Goal: Find specific page/section: Find specific page/section

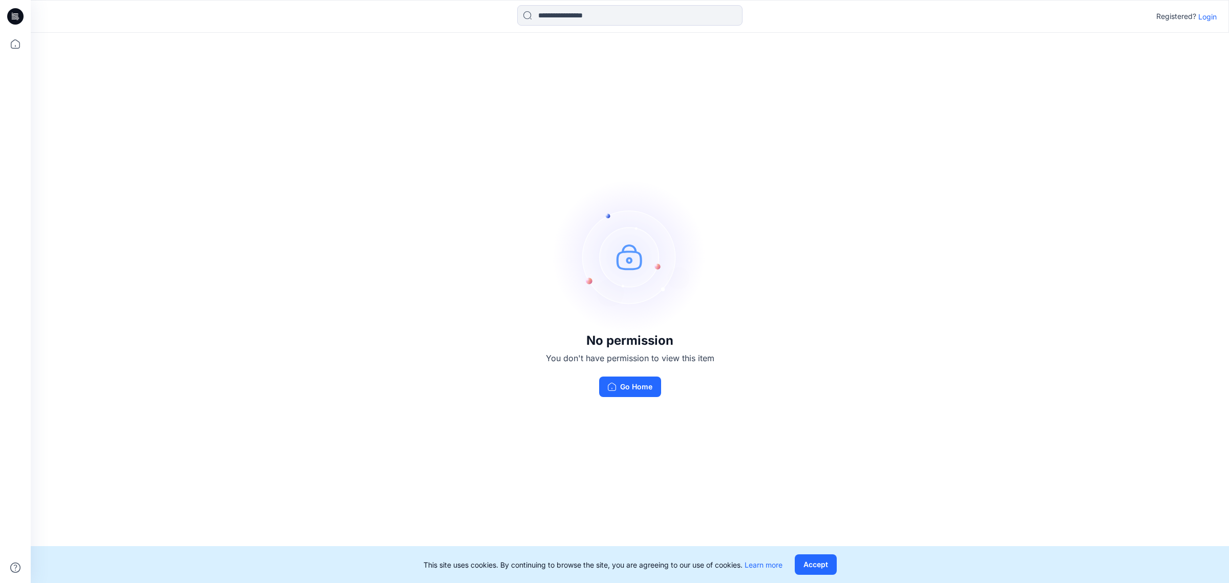
click at [730, 269] on div "No permission You don't have permission to view this item Go Home" at bounding box center [630, 288] width 1198 height 511
click at [618, 385] on button "Go Home" at bounding box center [630, 386] width 62 height 20
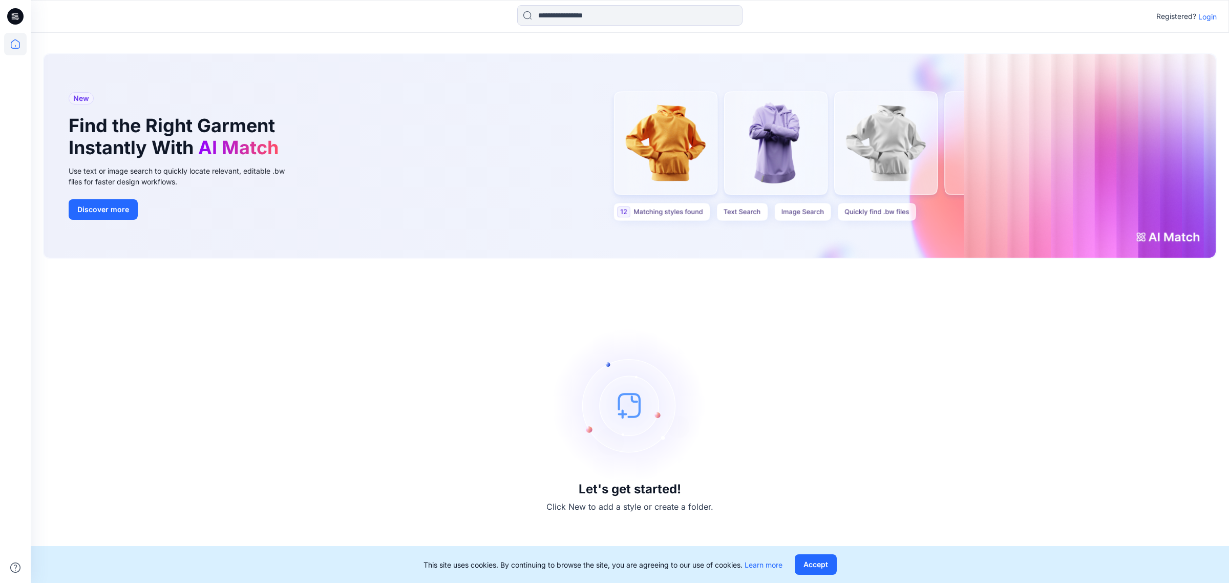
click at [1203, 15] on p "Login" at bounding box center [1207, 16] width 18 height 11
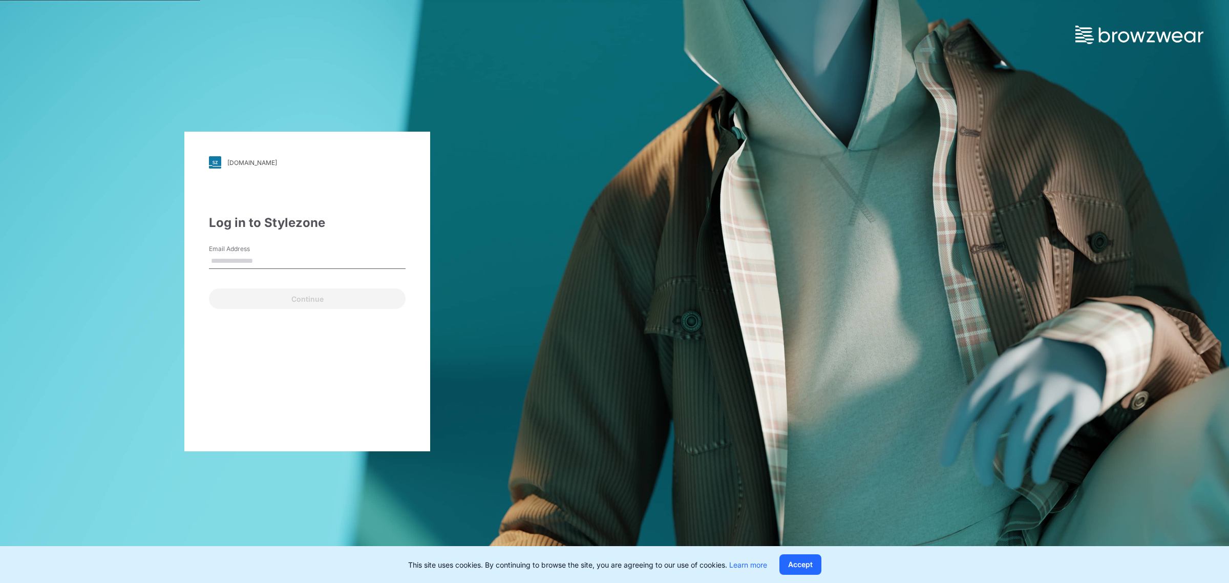
type input "**********"
click at [309, 297] on button "Continue" at bounding box center [307, 298] width 197 height 20
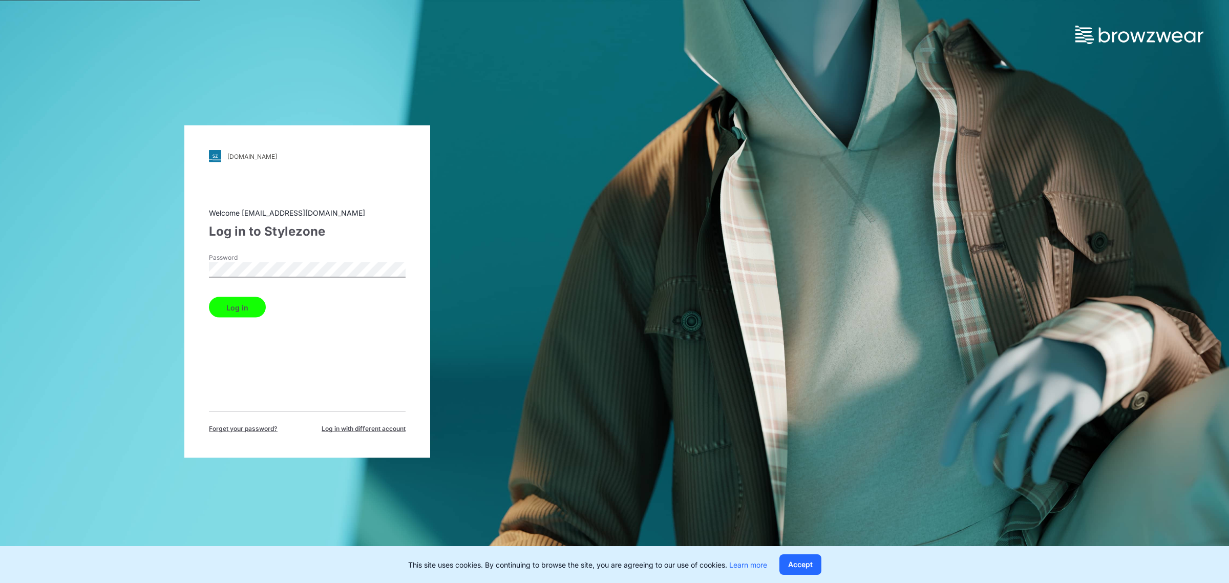
click at [230, 309] on button "Log in" at bounding box center [237, 307] width 57 height 20
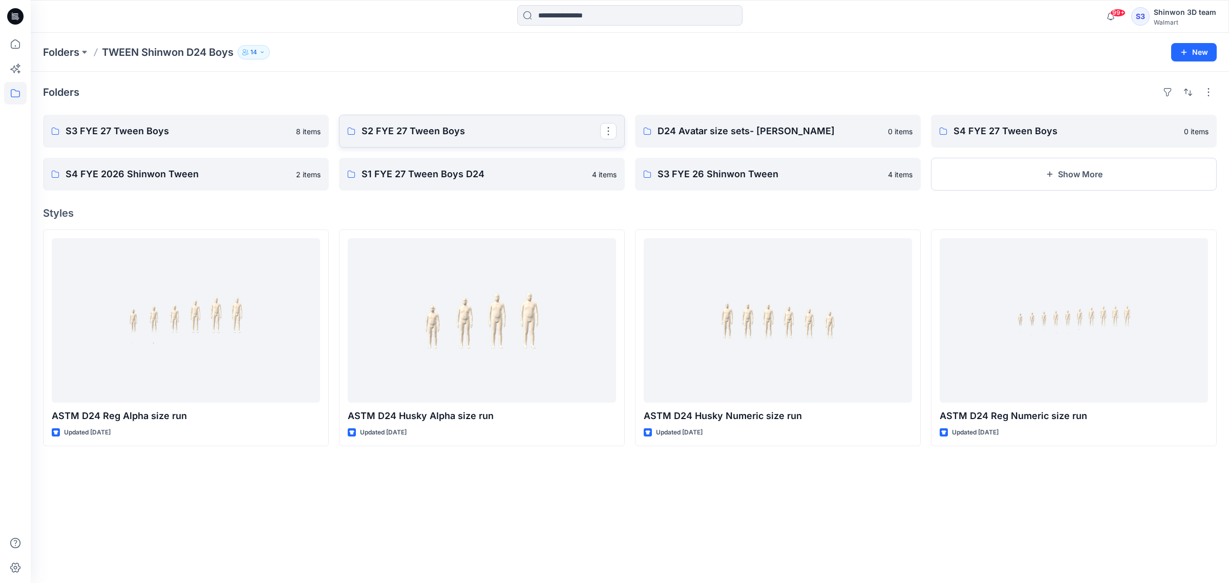
click at [456, 117] on link "S2 FYE 27 Tween Boys" at bounding box center [482, 131] width 286 height 33
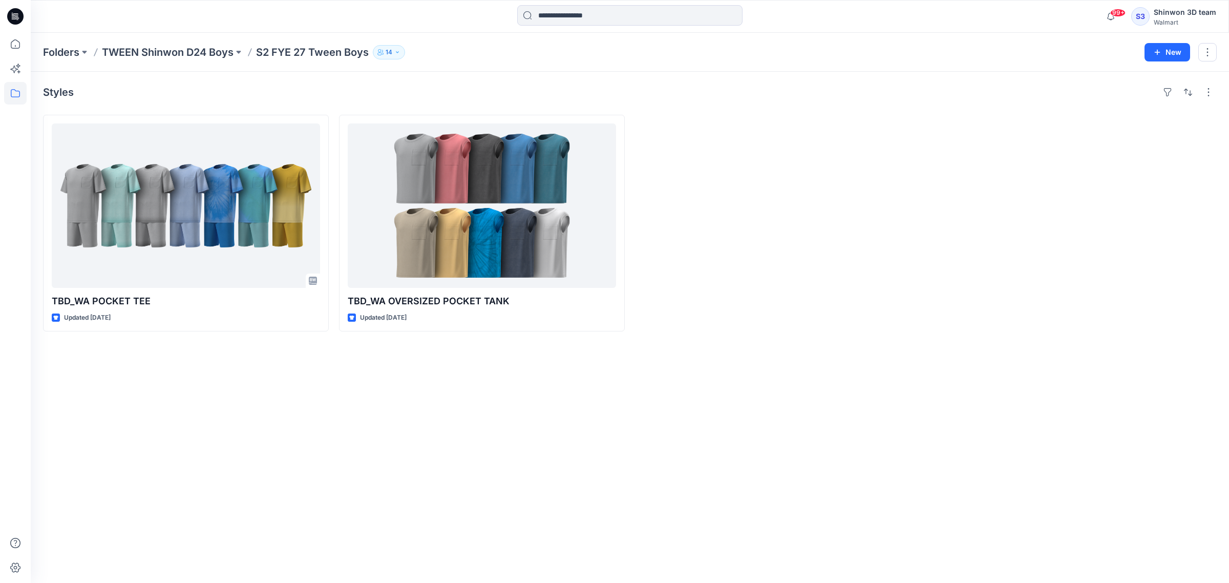
click at [463, 418] on div "Styles TBD_WA POCKET TEE Updated 19 days ago TBD_WA OVERSIZED POCKET TANK Updat…" at bounding box center [630, 327] width 1198 height 511
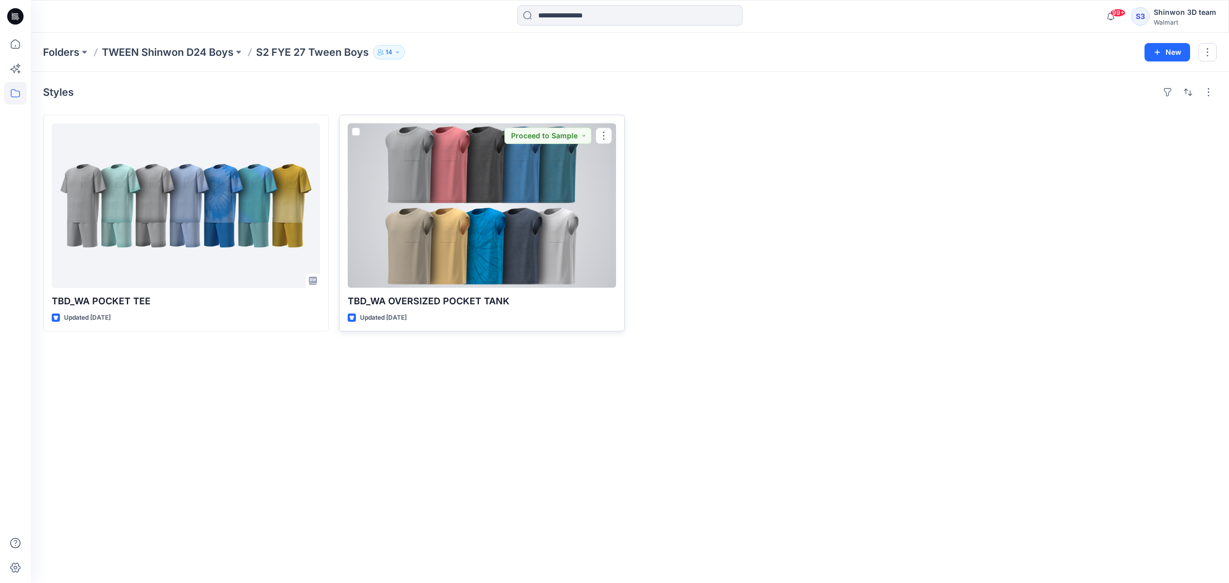
click at [502, 241] on div at bounding box center [482, 205] width 268 height 164
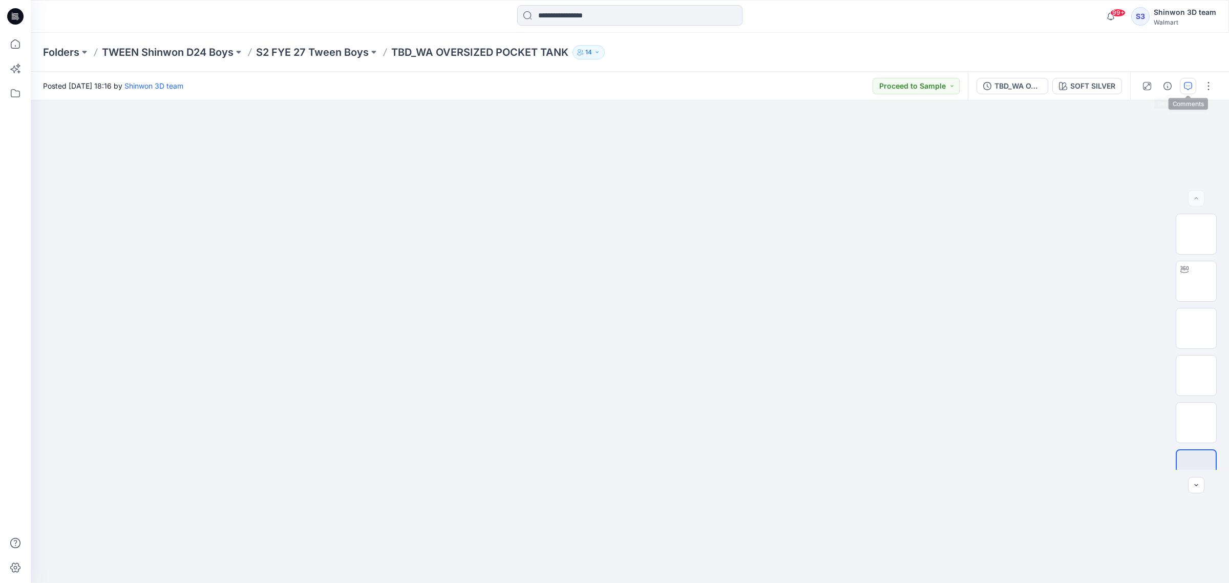
click at [1184, 88] on icon "button" at bounding box center [1188, 86] width 8 height 8
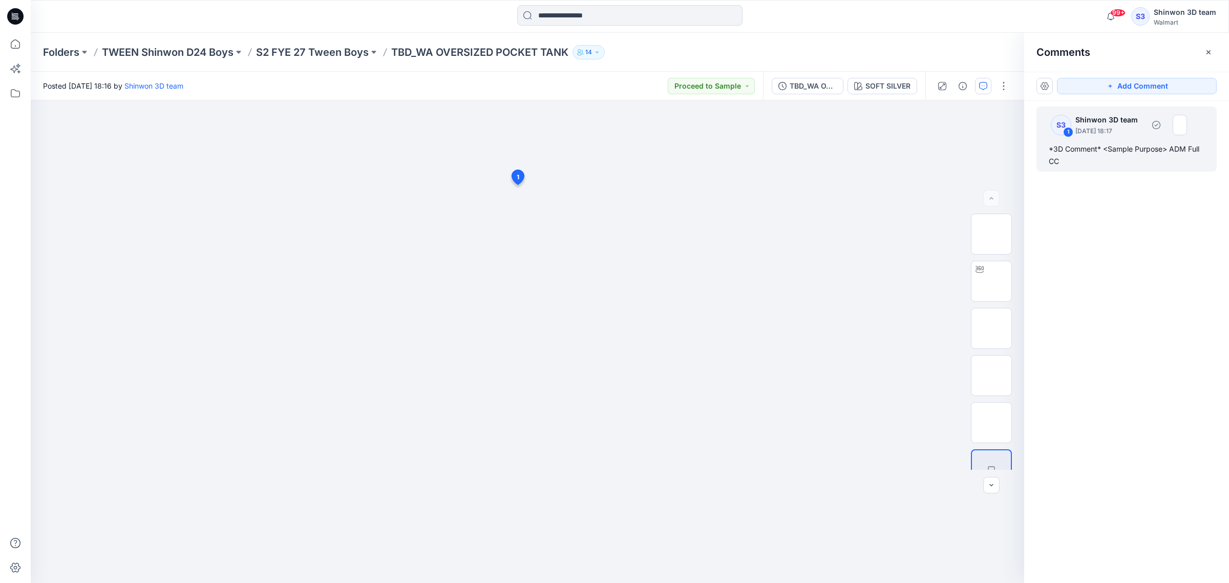
click at [1104, 136] on p "June 24, 2025 18:17" at bounding box center [1109, 131] width 69 height 10
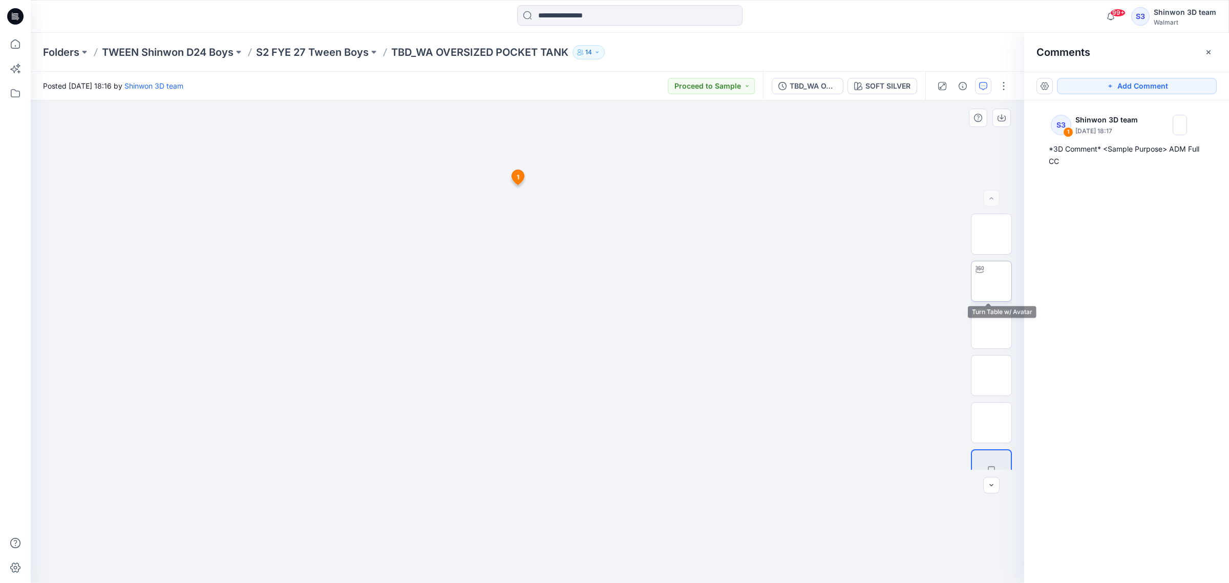
click at [980, 274] on div at bounding box center [979, 269] width 16 height 16
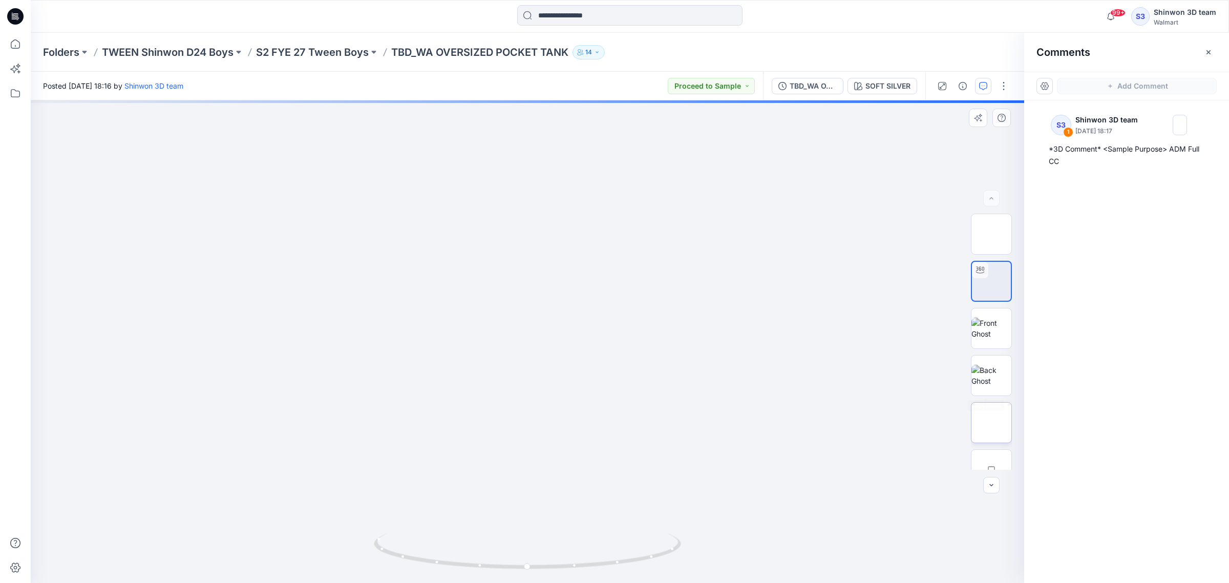
click at [991, 422] on img at bounding box center [991, 422] width 0 height 0
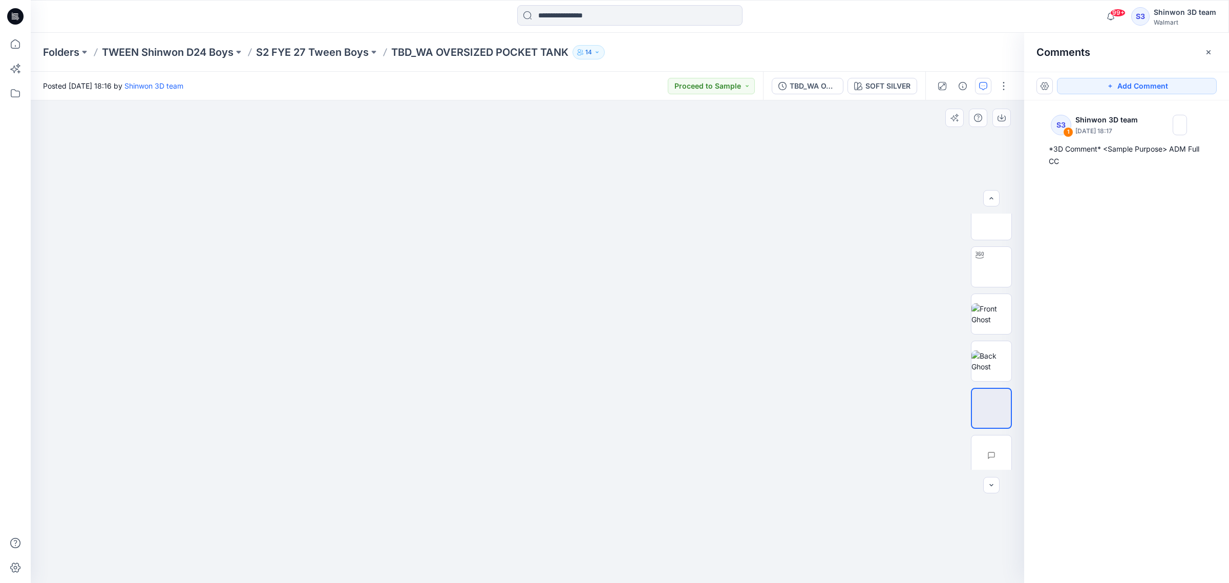
scroll to position [20, 0]
click at [987, 450] on img at bounding box center [994, 449] width 34 height 22
click at [996, 411] on img at bounding box center [991, 402] width 40 height 40
click at [998, 346] on img at bounding box center [991, 355] width 40 height 22
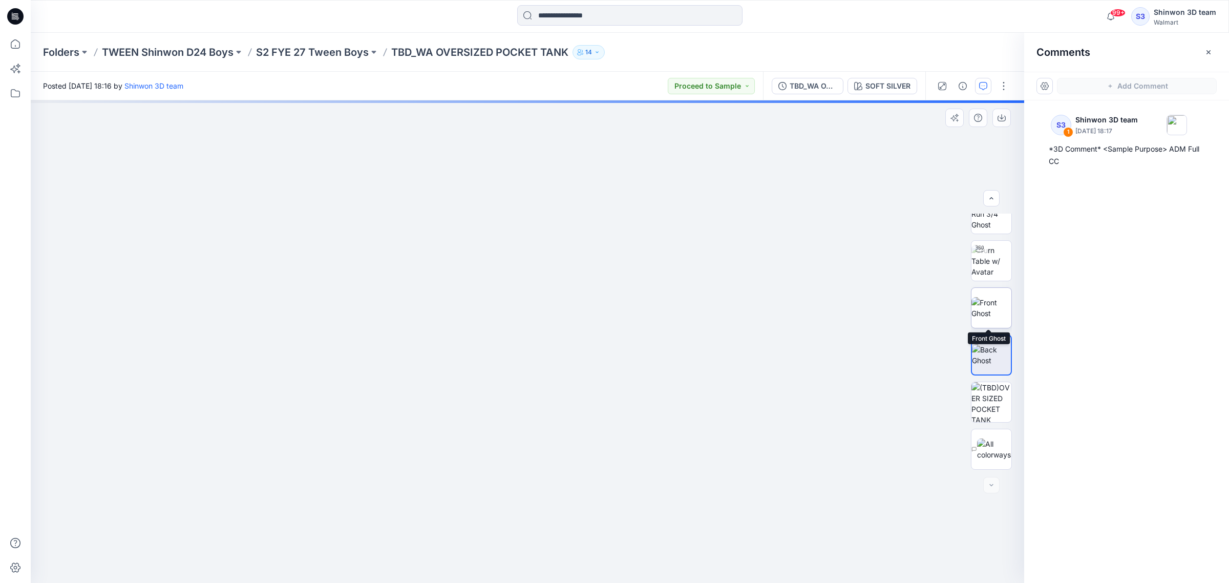
click at [998, 297] on img at bounding box center [991, 308] width 40 height 22
click at [988, 260] on img at bounding box center [991, 261] width 40 height 32
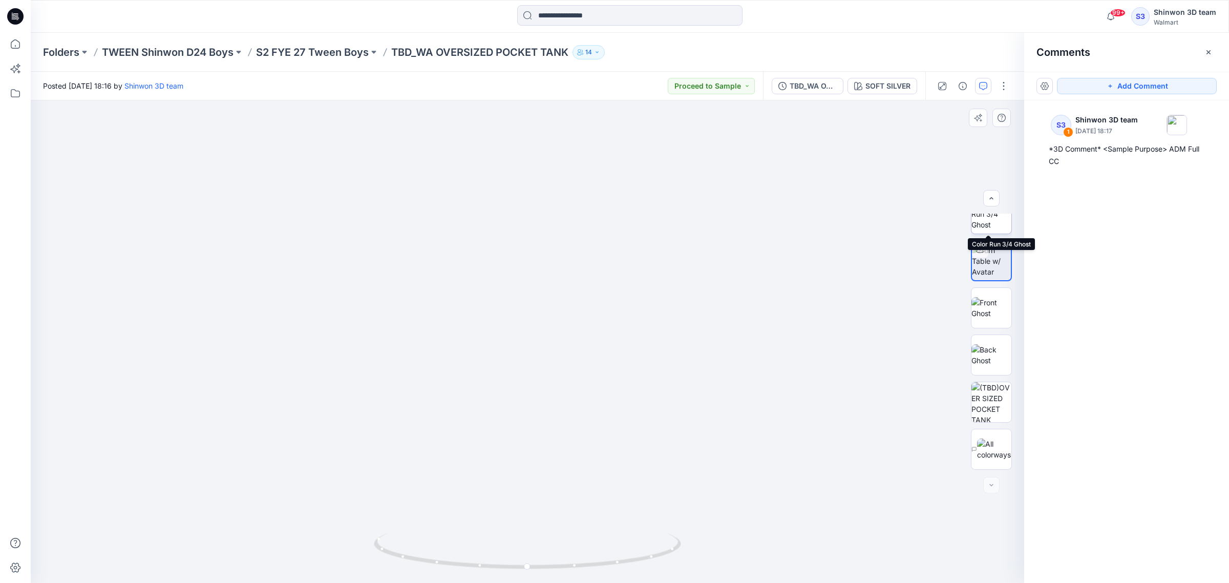
click at [984, 223] on img at bounding box center [991, 214] width 40 height 32
click at [985, 267] on img at bounding box center [991, 261] width 40 height 32
drag, startPoint x: 520, startPoint y: 294, endPoint x: 530, endPoint y: 373, distance: 79.0
click at [526, 375] on div at bounding box center [527, 341] width 993 height 482
click at [711, 89] on button "Proceed to Sample" at bounding box center [711, 86] width 87 height 16
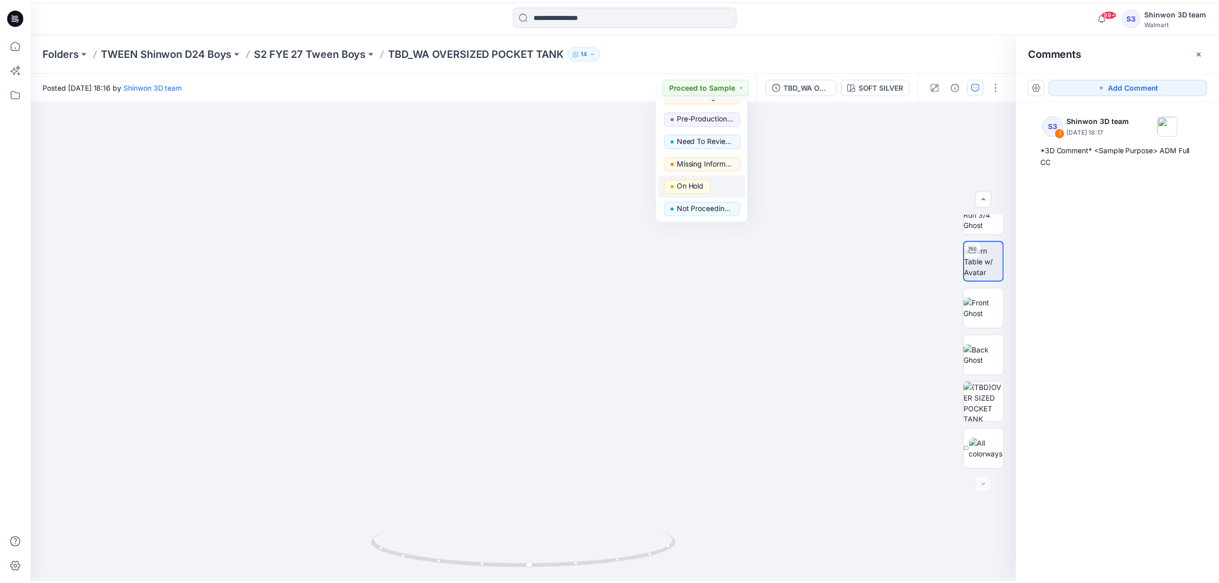
scroll to position [65, 0]
click at [441, 201] on div at bounding box center [527, 341] width 993 height 482
click at [13, 41] on icon at bounding box center [15, 43] width 9 height 9
